Goal: Transaction & Acquisition: Purchase product/service

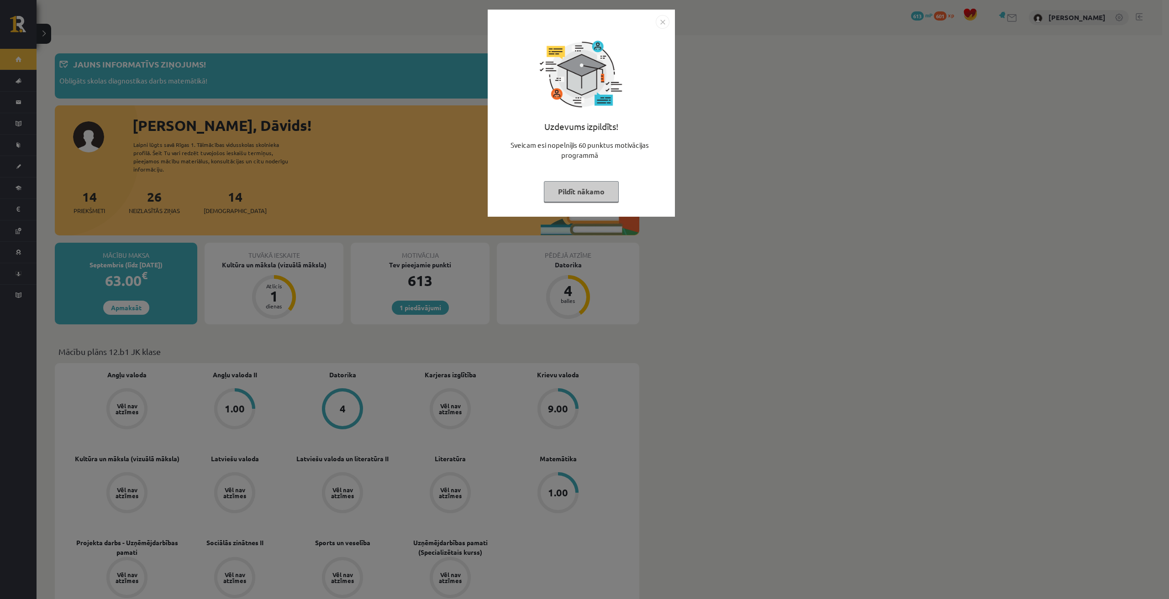
click at [658, 18] on img "Close" at bounding box center [663, 22] width 14 height 14
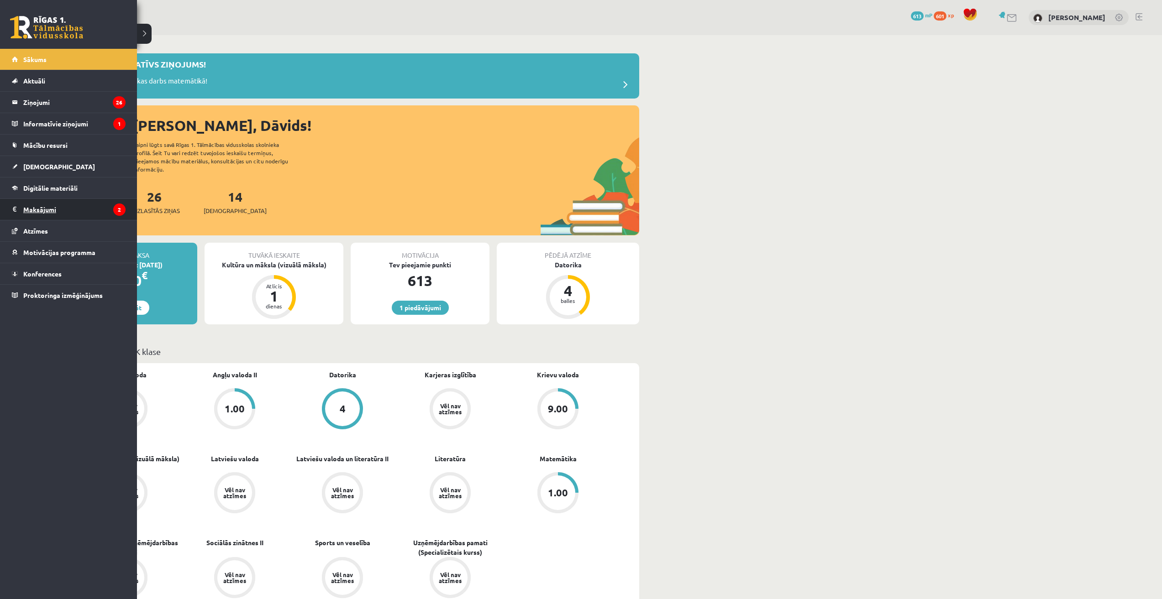
click at [52, 211] on legend "Maksājumi 2" at bounding box center [74, 209] width 102 height 21
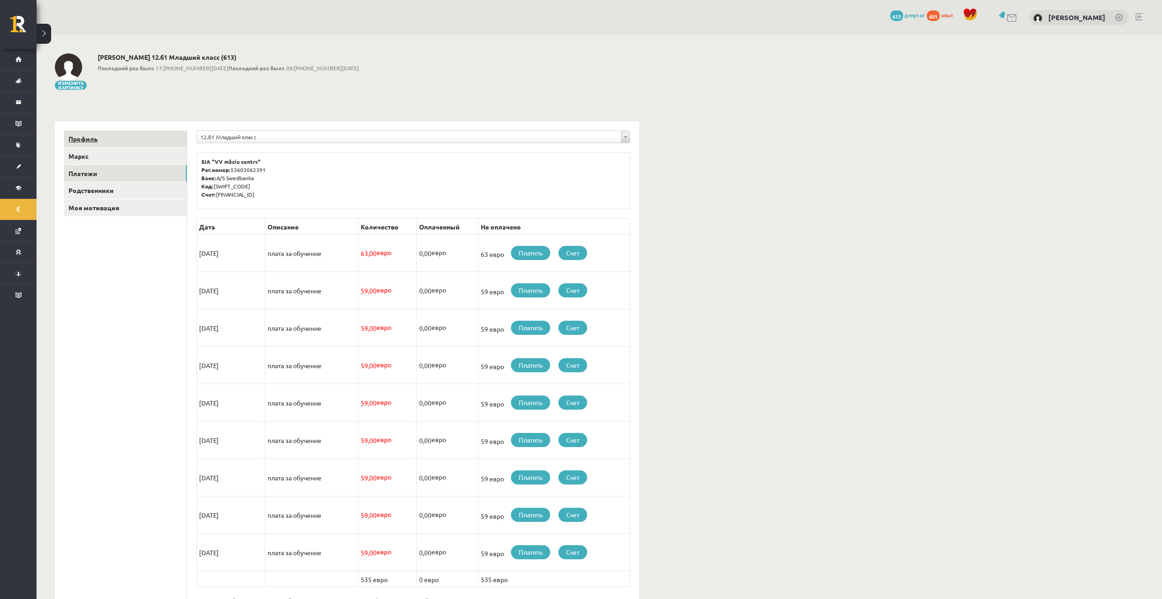
click at [98, 137] on link "Профиль" at bounding box center [125, 139] width 123 height 17
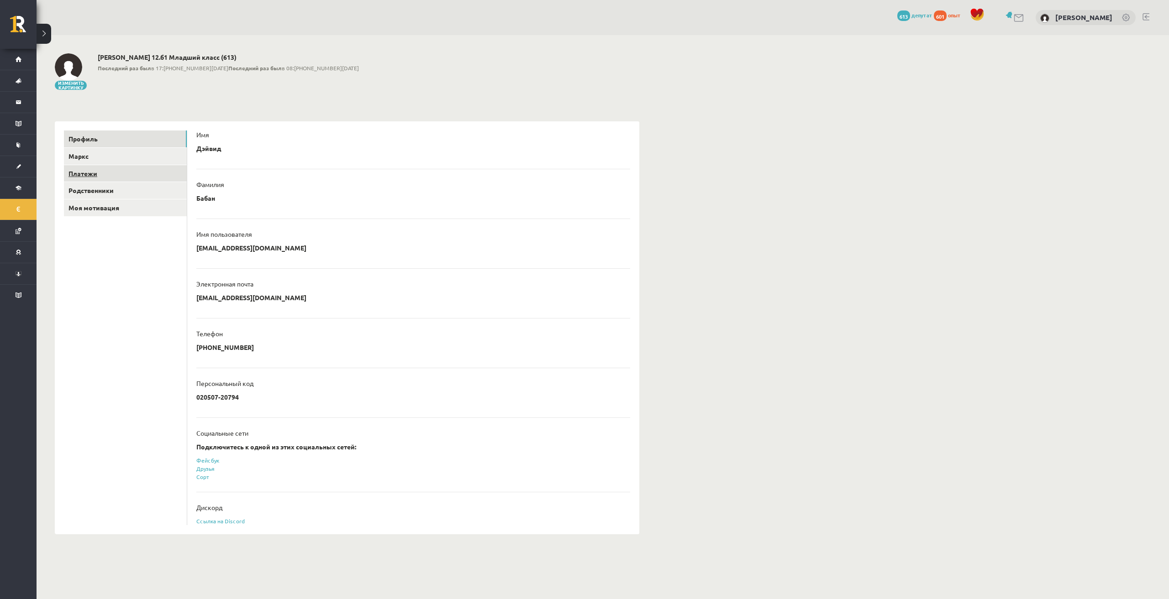
click at [92, 171] on font "Платежи" at bounding box center [82, 173] width 29 height 8
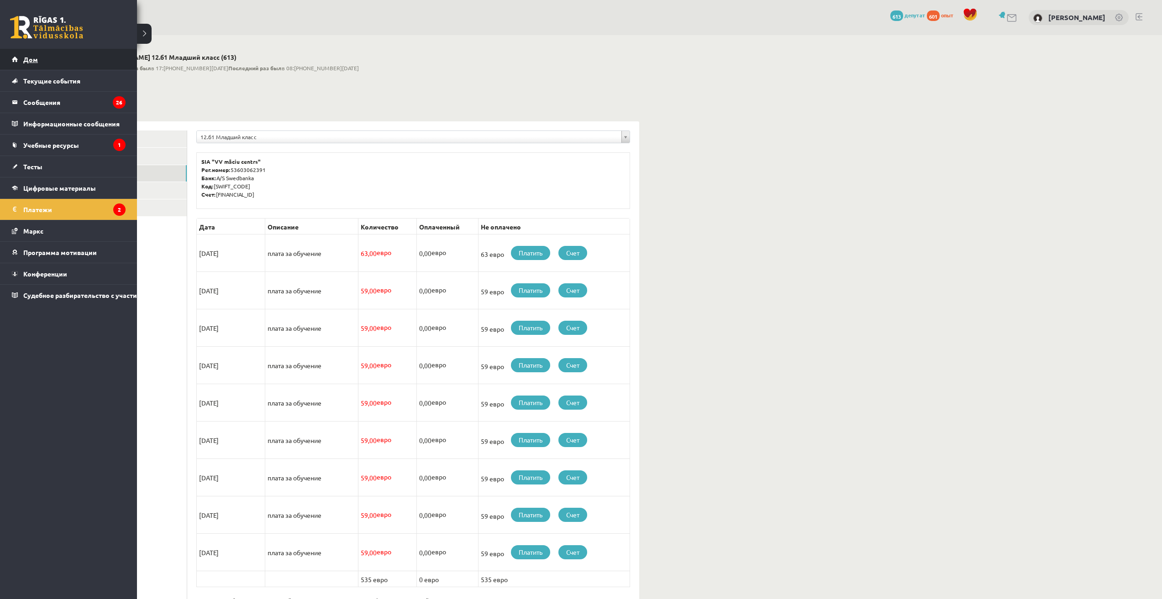
click at [27, 56] on font "Дом" at bounding box center [30, 59] width 15 height 8
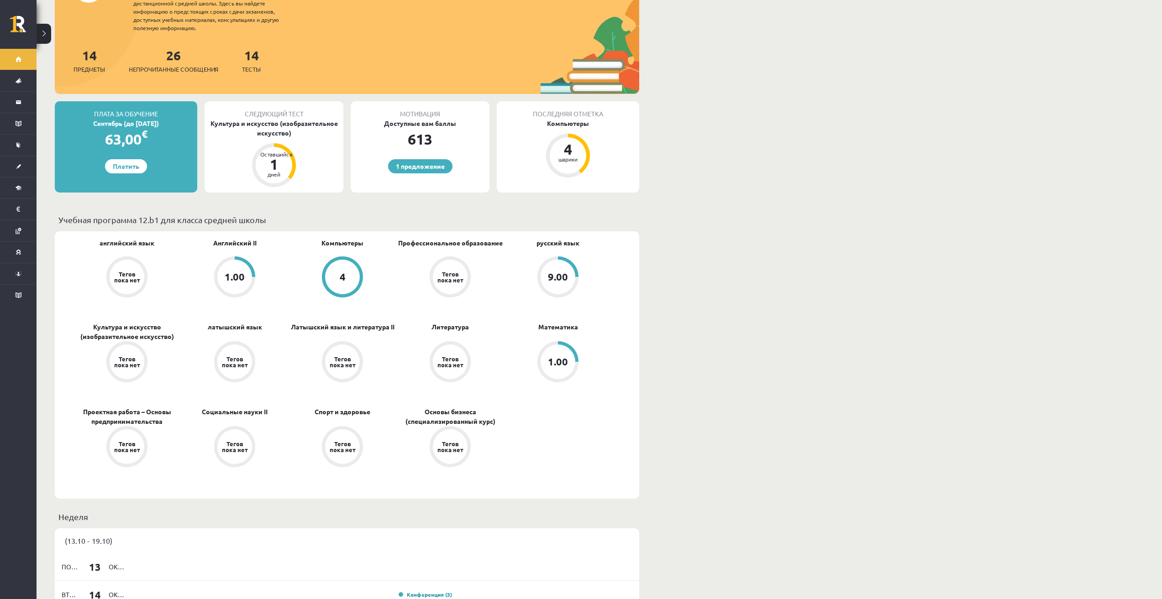
scroll to position [152, 0]
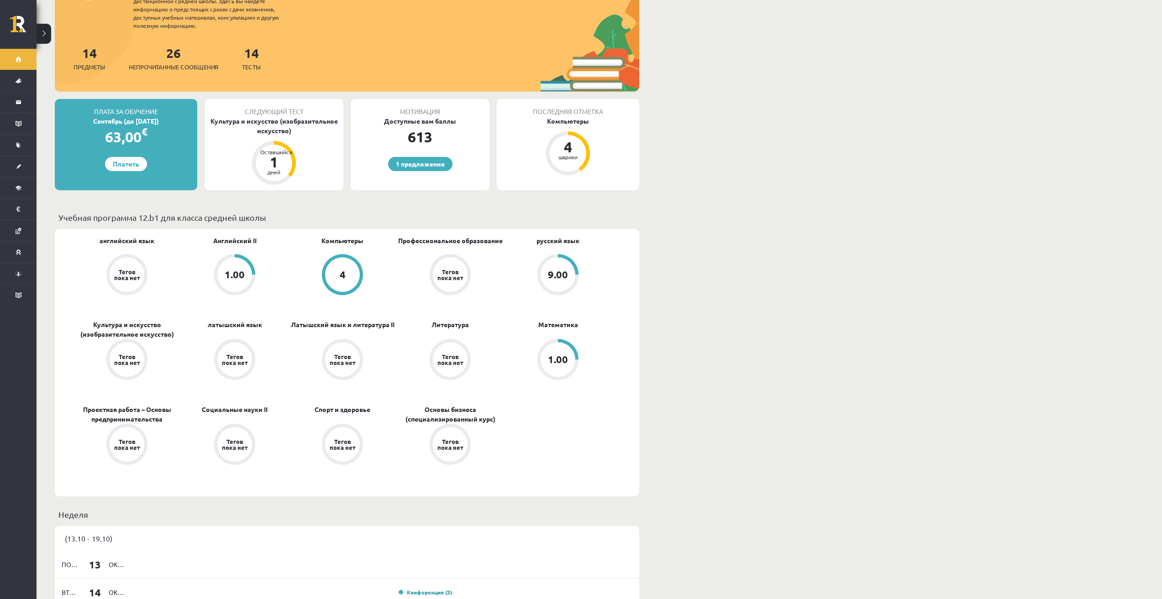
click at [237, 272] on font "1.00" at bounding box center [235, 274] width 20 height 12
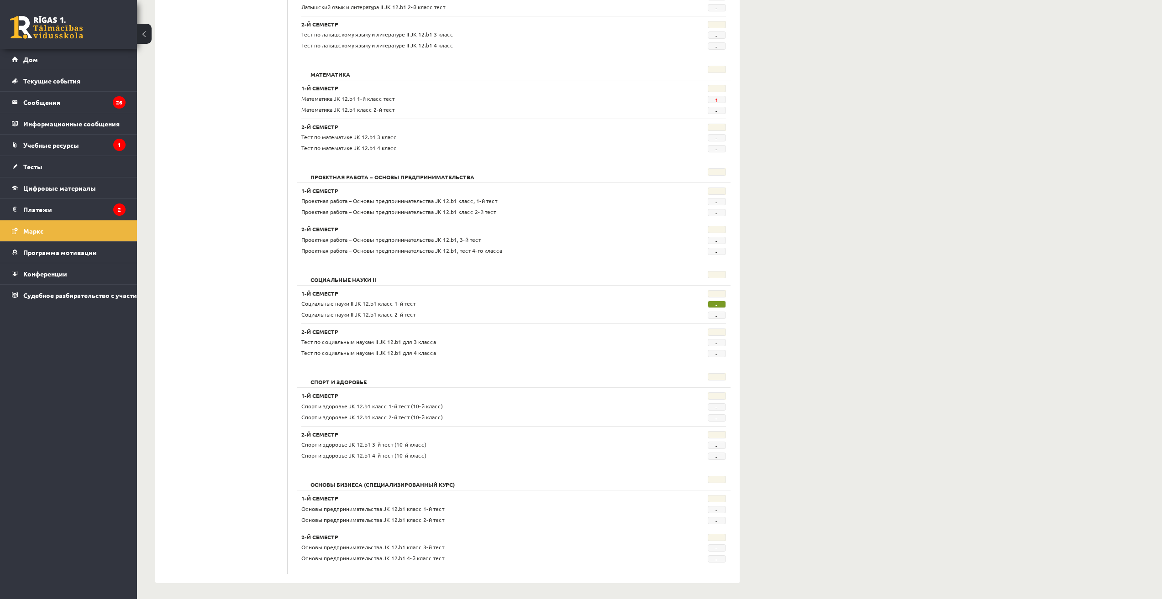
scroll to position [499, 0]
click at [718, 302] on span "-" at bounding box center [717, 302] width 18 height 7
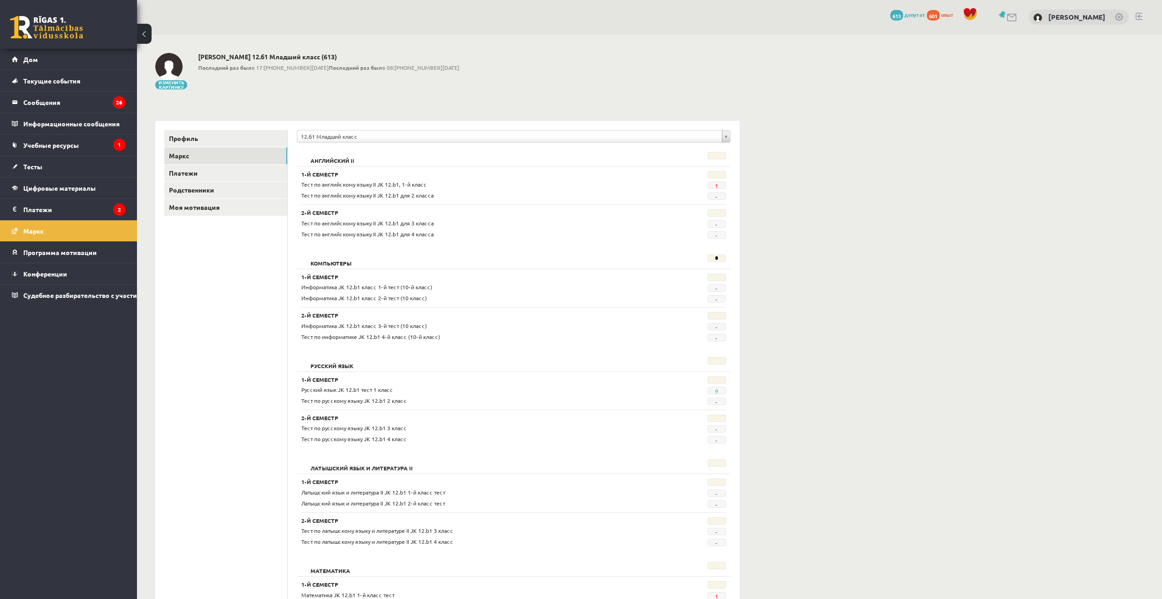
scroll to position [0, 0]
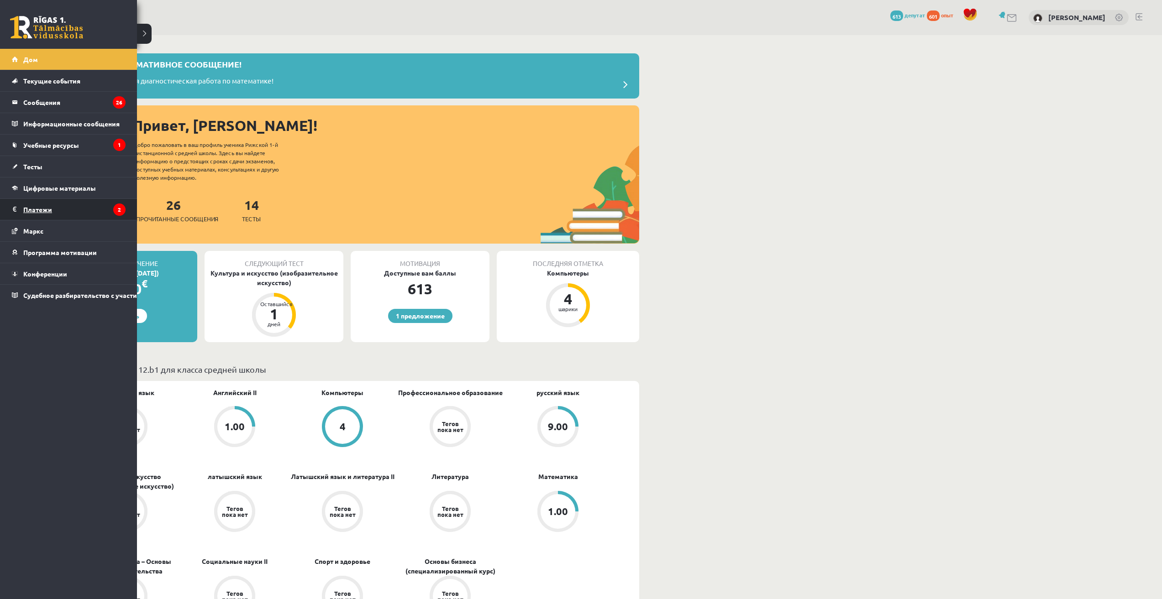
click at [49, 207] on font "Платежи" at bounding box center [37, 209] width 29 height 8
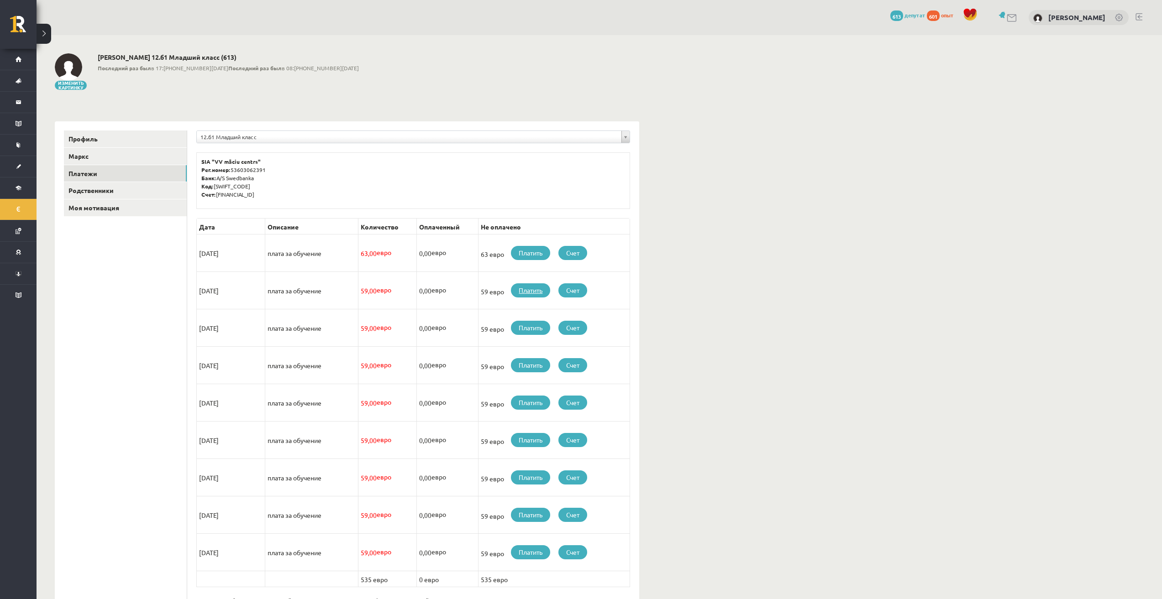
click at [521, 293] on font "Платить" at bounding box center [531, 290] width 24 height 8
click at [533, 292] on font "Платить" at bounding box center [531, 290] width 24 height 8
click at [537, 294] on link "Платить" at bounding box center [530, 291] width 39 height 14
click at [528, 289] on font "Платить" at bounding box center [531, 290] width 24 height 8
click at [525, 289] on font "Платить" at bounding box center [531, 290] width 24 height 8
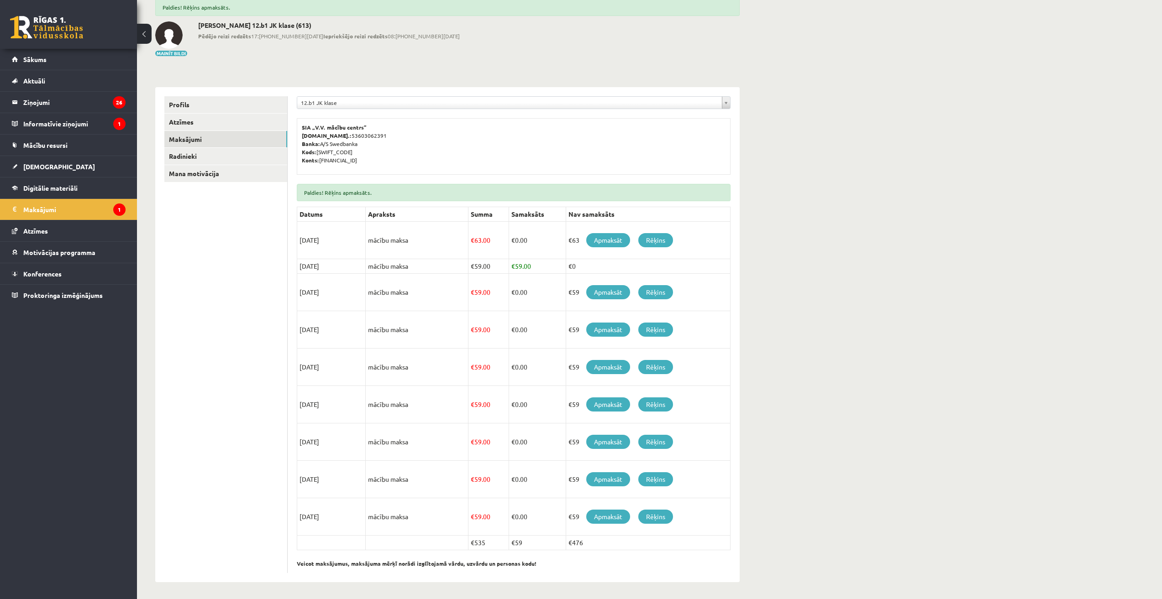
scroll to position [56, 0]
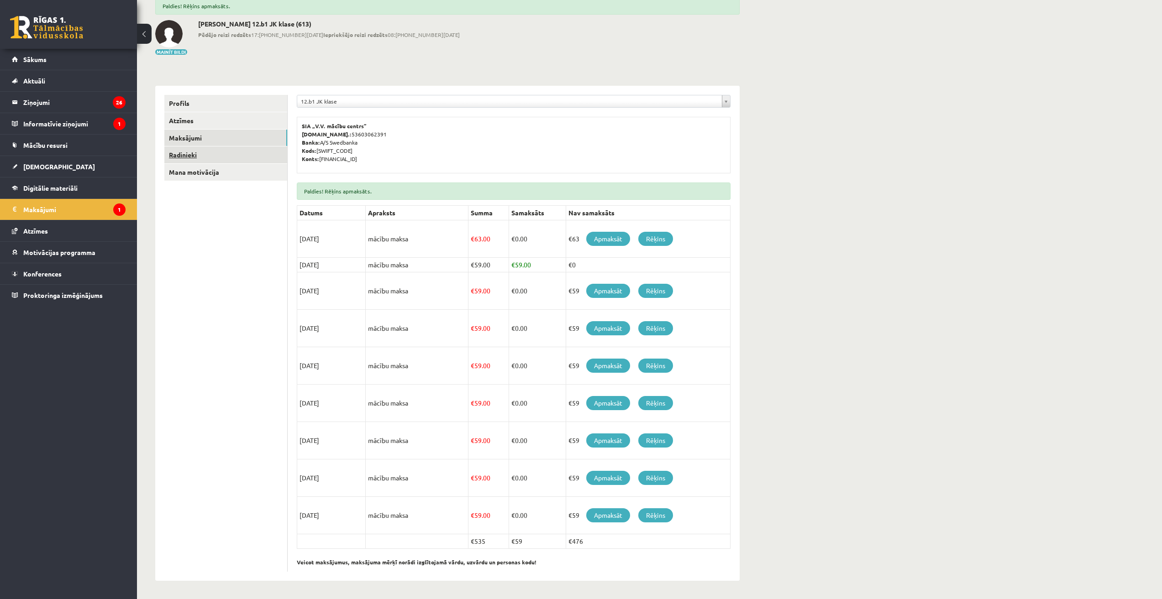
click at [191, 155] on link "Radinieki" at bounding box center [225, 155] width 123 height 17
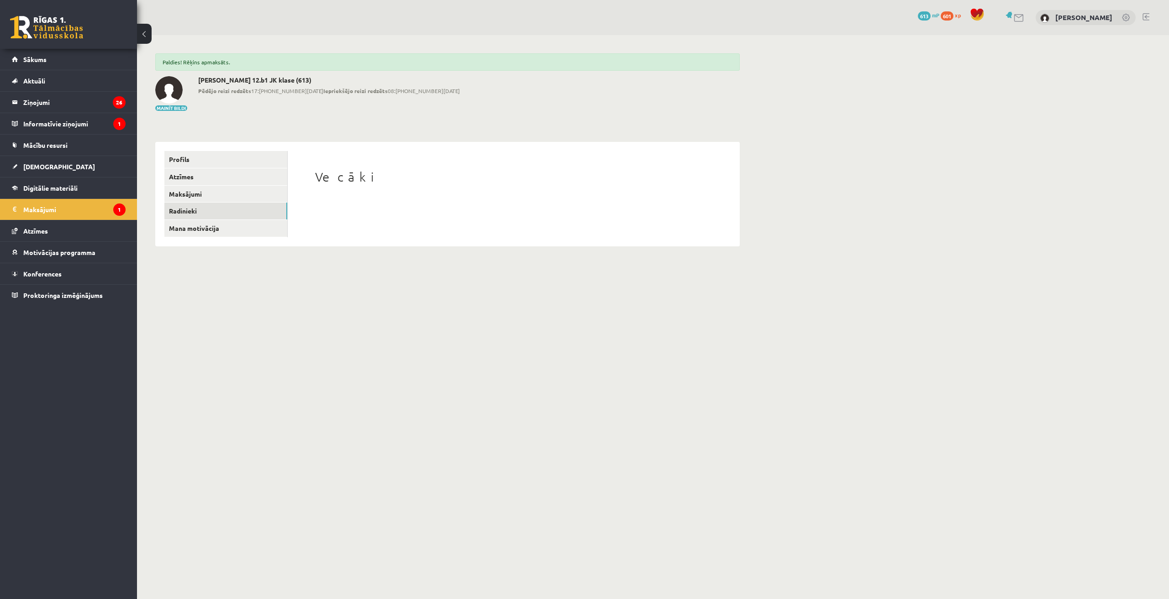
click at [340, 180] on h1 "Vecāki" at bounding box center [513, 177] width 397 height 16
click at [186, 161] on link "Profils" at bounding box center [225, 159] width 123 height 17
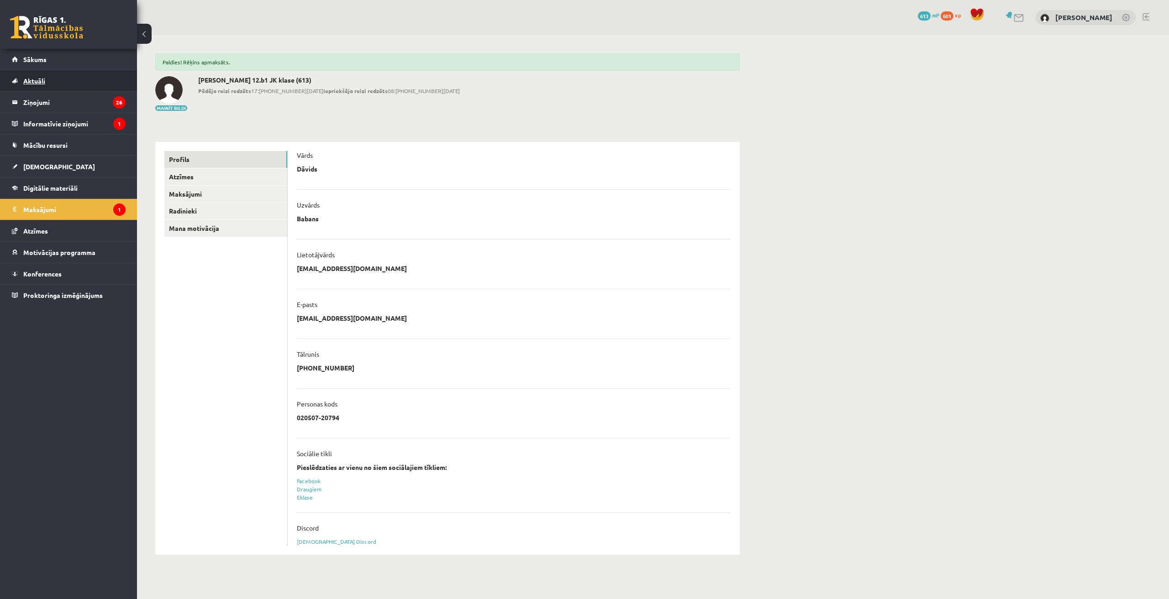
click at [41, 84] on span "Aktuāli" at bounding box center [34, 81] width 22 height 8
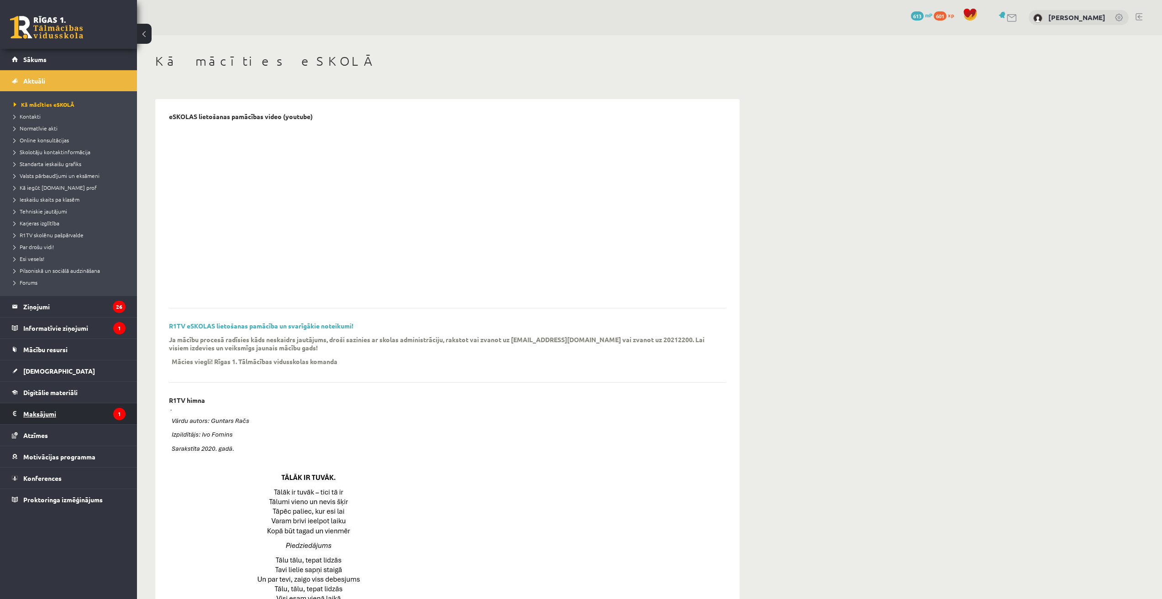
click at [56, 415] on legend "Maksājumi 1" at bounding box center [74, 414] width 102 height 21
